Goal: Communication & Community: Answer question/provide support

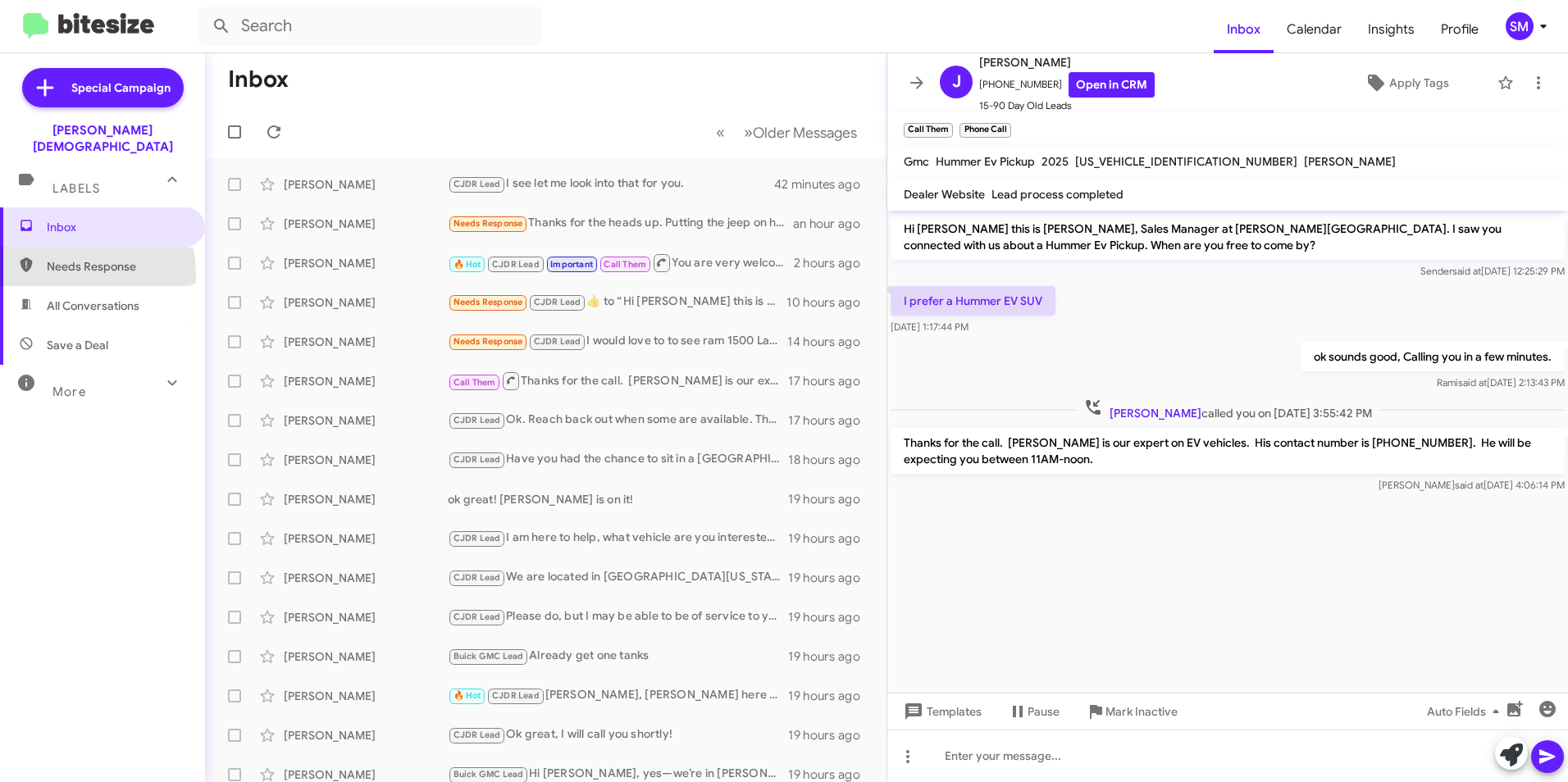
click at [58, 259] on span "Needs Response" at bounding box center [102, 266] width 205 height 40
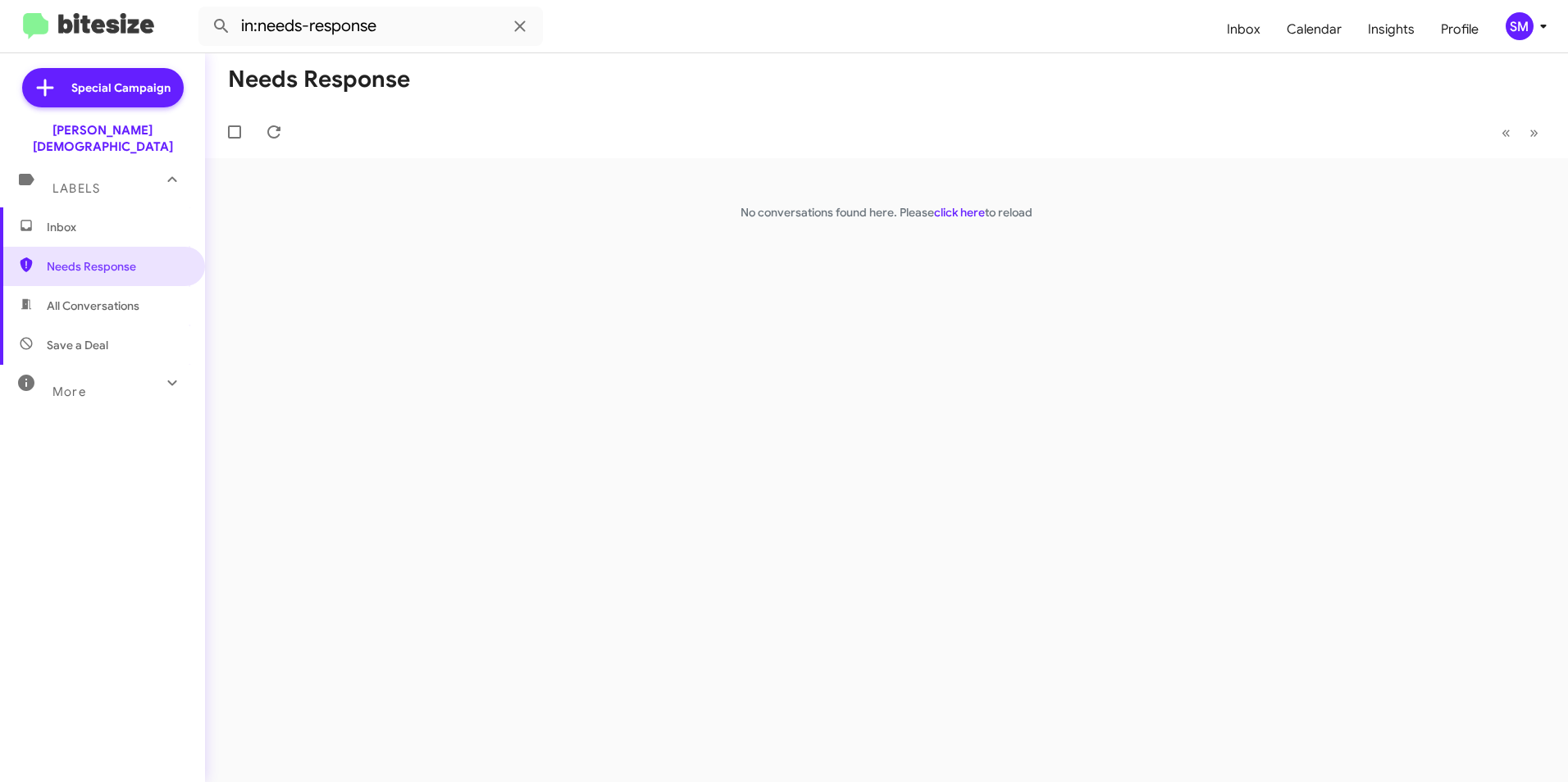
click at [59, 286] on span "All Conversations" at bounding box center [102, 305] width 205 height 40
type input "in:all-conversations"
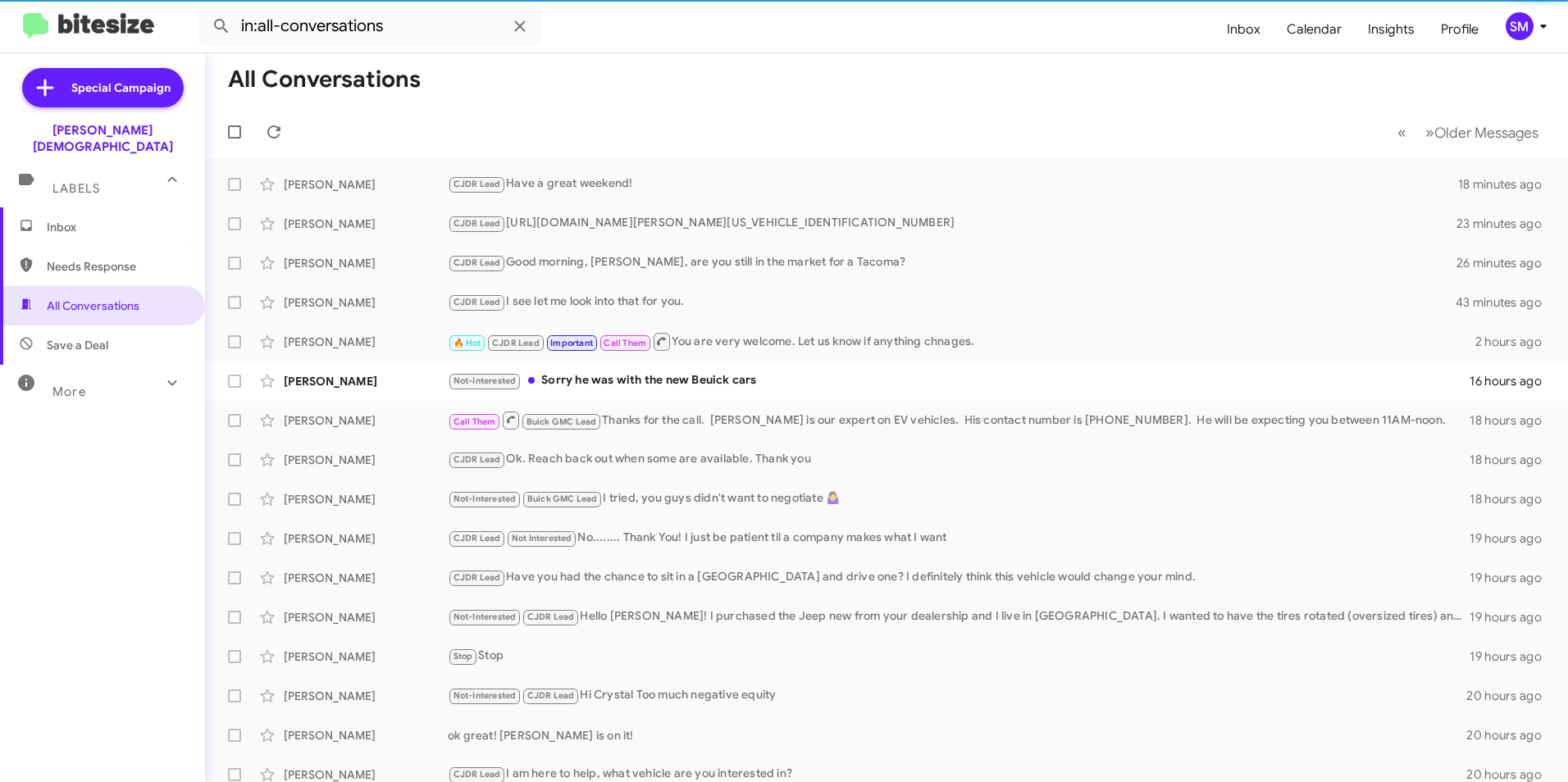
click at [50, 222] on span "Inbox" at bounding box center [102, 227] width 205 height 40
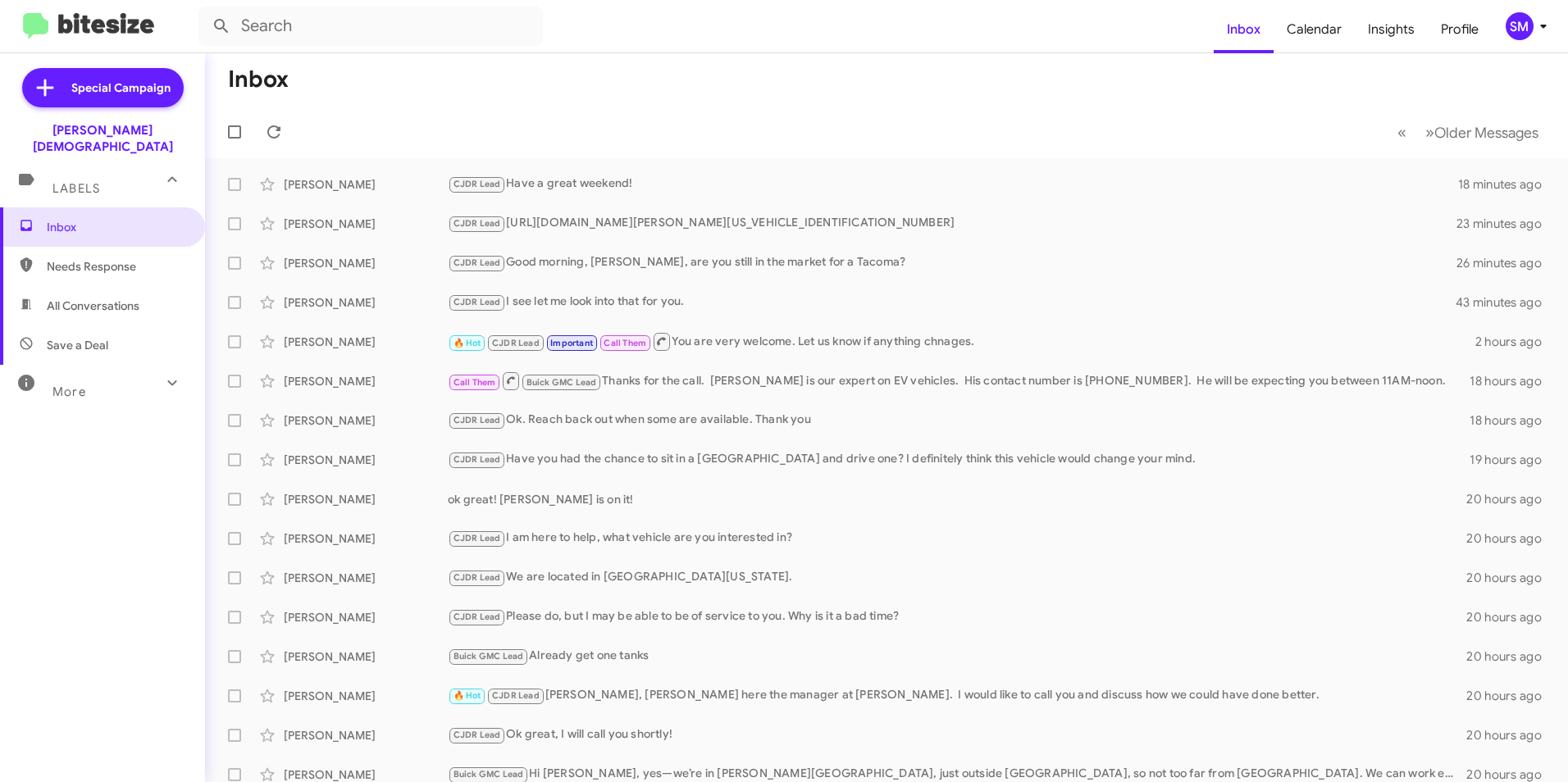
click at [70, 286] on span "All Conversations" at bounding box center [102, 305] width 205 height 40
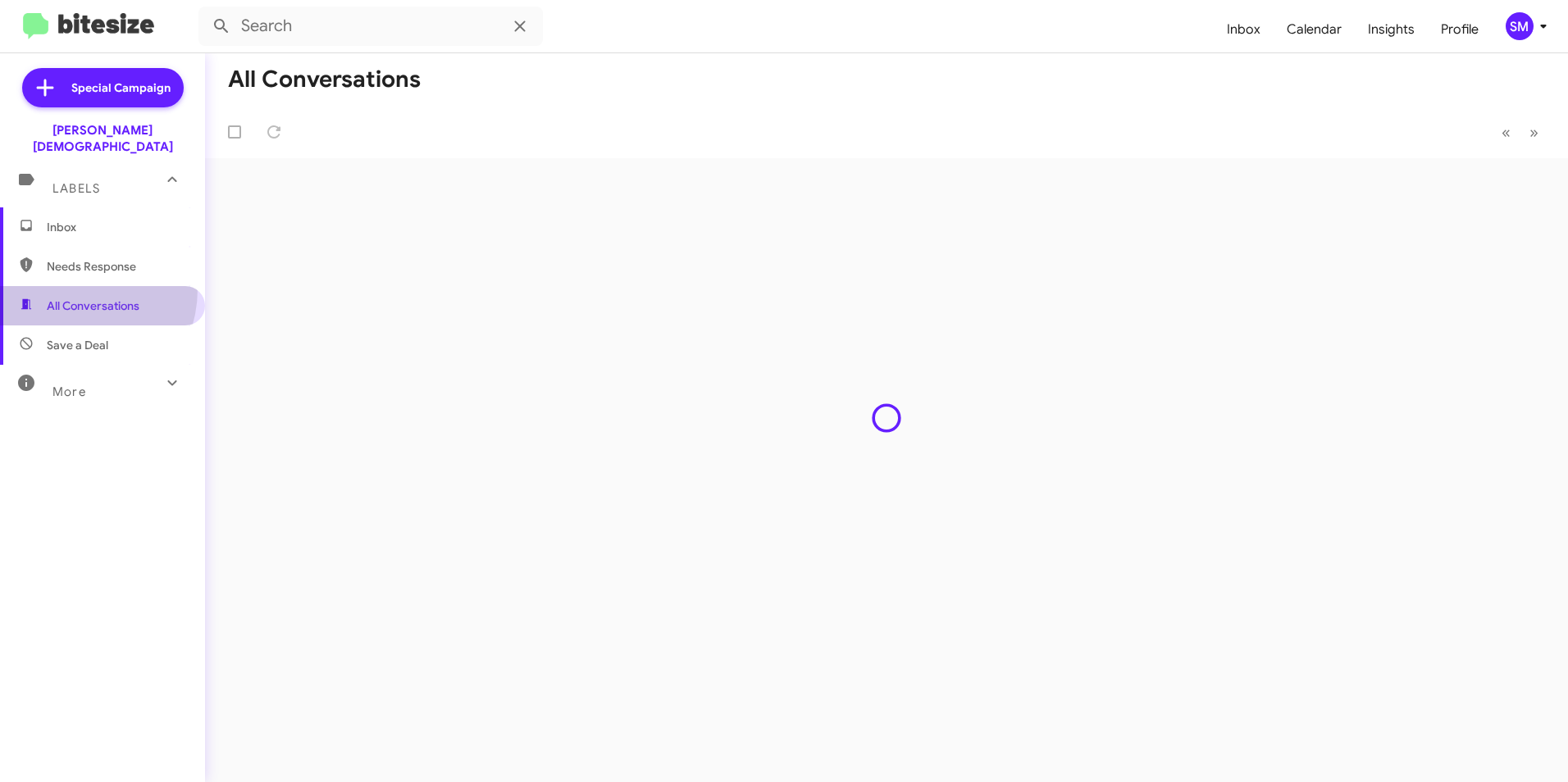
type input "in:all-conversations"
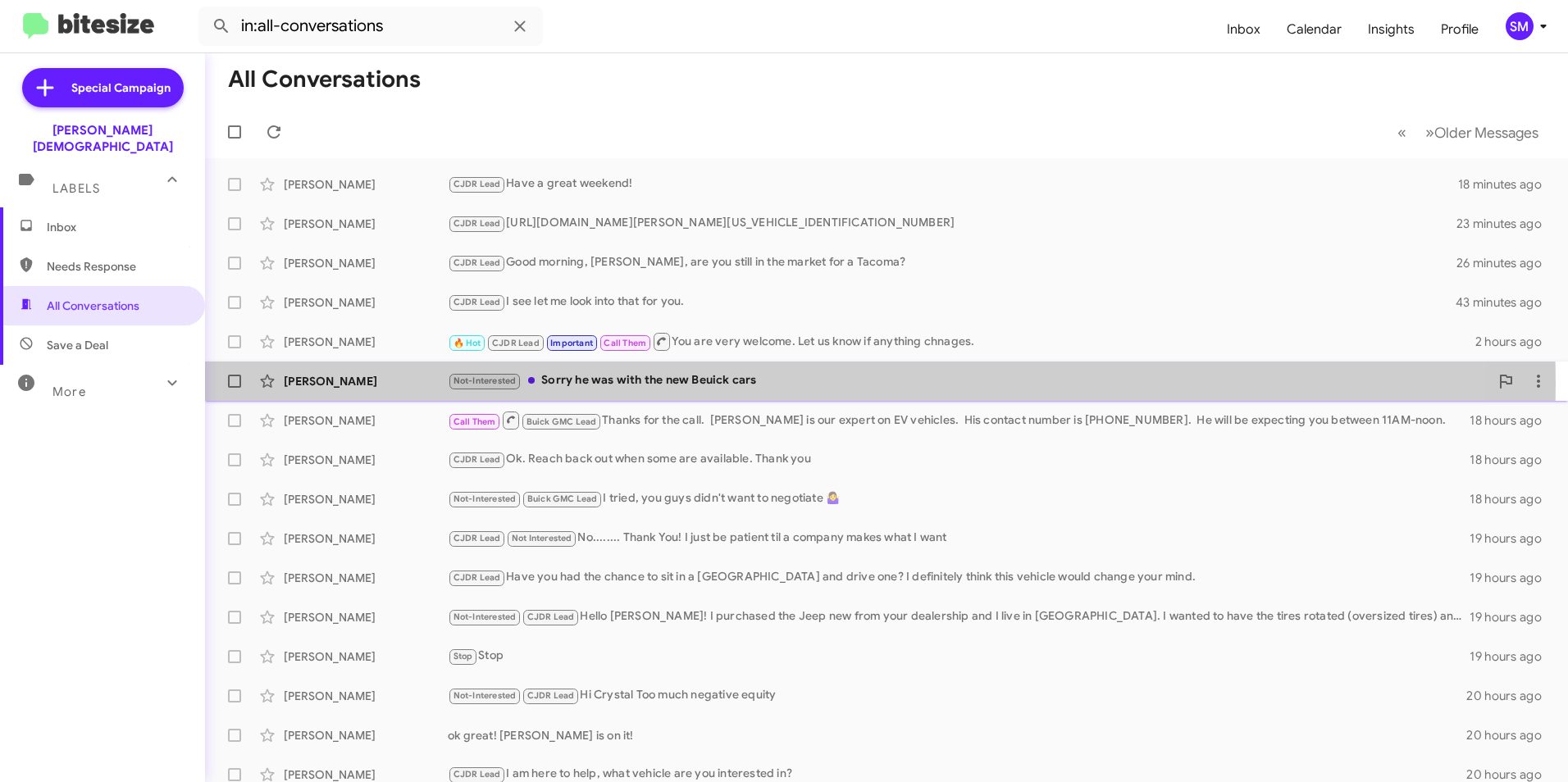
click at [583, 383] on div "Not-Interested Sorry he was with the new Beuick cars" at bounding box center [968, 381] width 1041 height 19
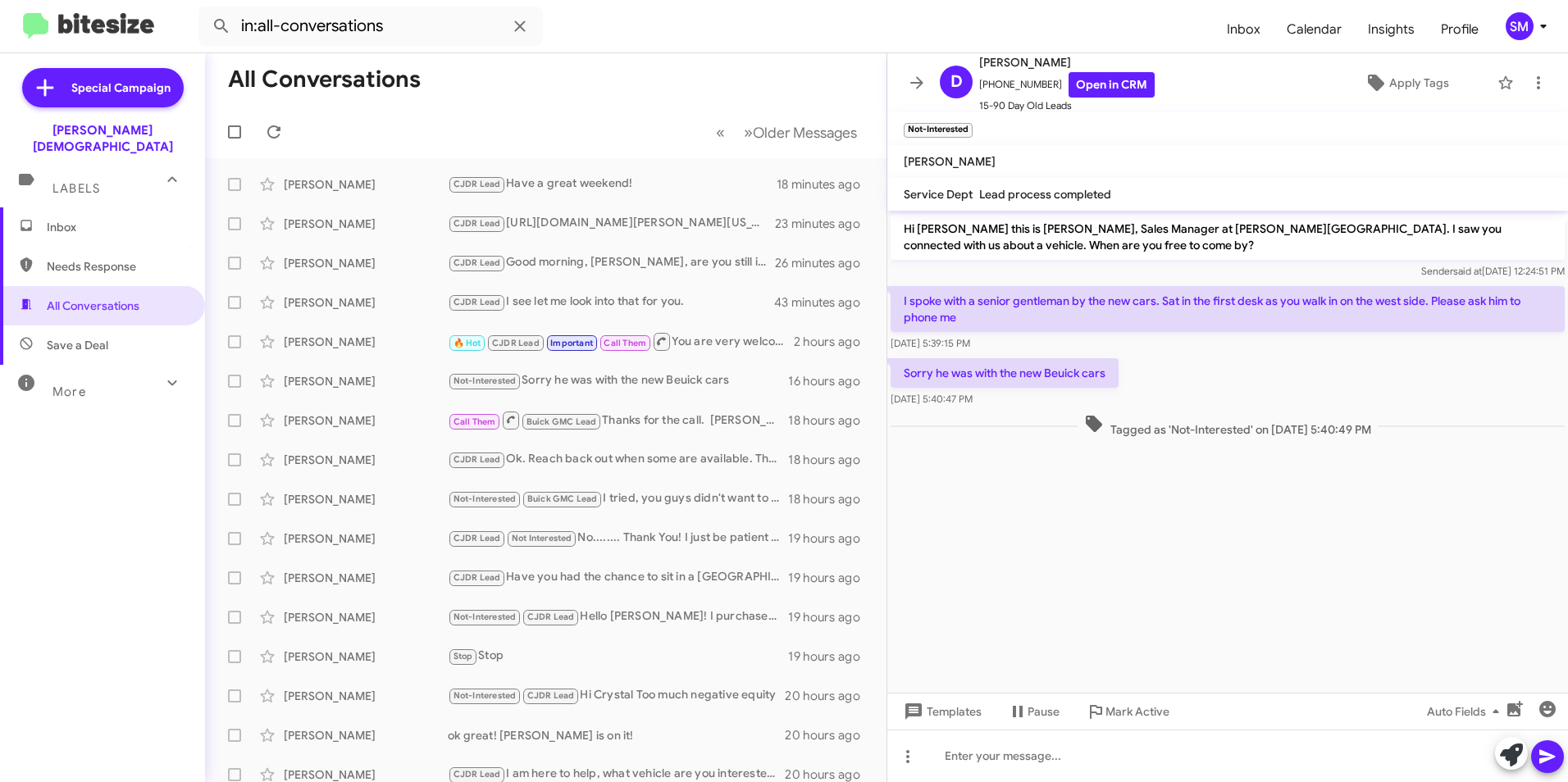
click at [53, 220] on span "Inbox" at bounding box center [102, 227] width 205 height 40
